Goal: Task Accomplishment & Management: Manage account settings

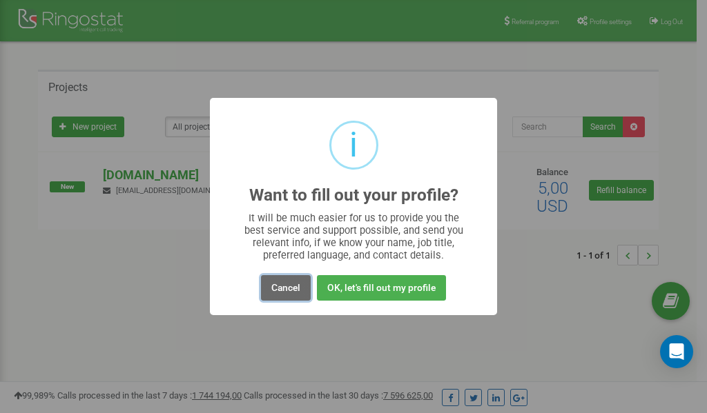
click at [287, 292] on button "Cancel" at bounding box center [286, 288] width 50 height 26
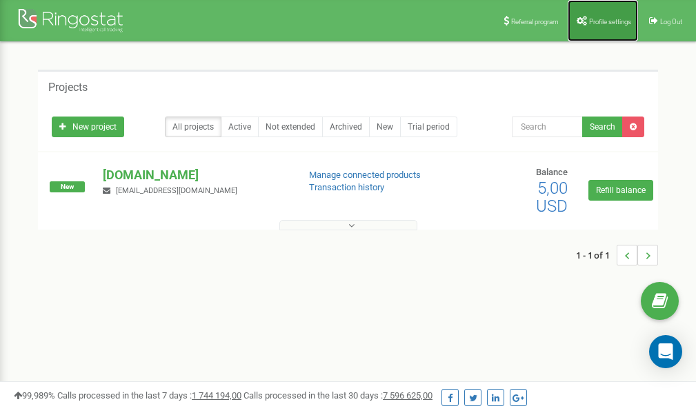
click at [605, 21] on span "Profile settings" at bounding box center [610, 22] width 42 height 8
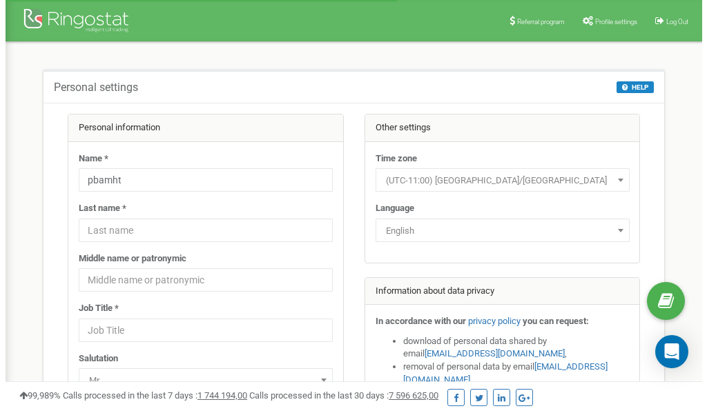
scroll to position [69, 0]
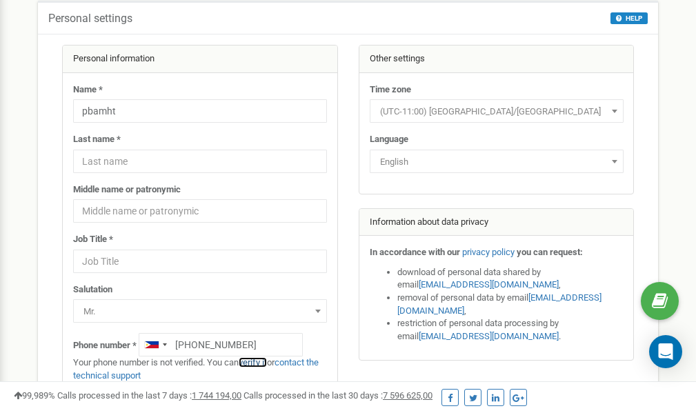
click at [264, 362] on link "verify it" at bounding box center [253, 363] width 28 height 10
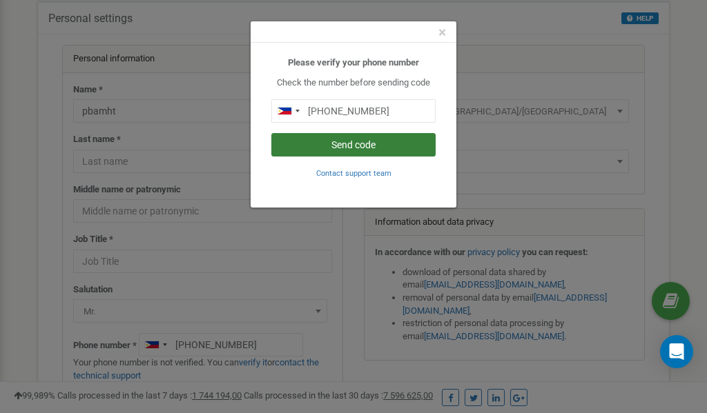
click at [324, 147] on button "Send code" at bounding box center [353, 144] width 164 height 23
